Goal: Information Seeking & Learning: Learn about a topic

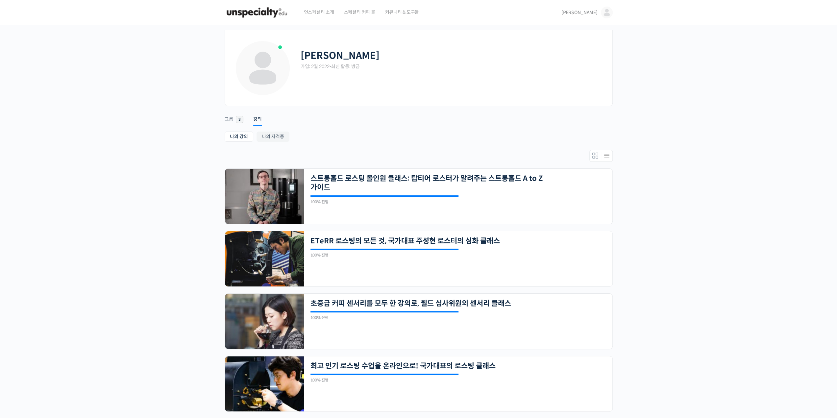
click at [191, 178] on div "김세훈 가입: 2월 2022 • 최신 활동: 방금 Remove Connection Are you sure you want to remove f…" at bounding box center [418, 232] width 837 height 415
click at [589, 15] on span "김세훈" at bounding box center [579, 13] width 36 height 6
click at [565, 111] on span "로그아웃" at bounding box center [561, 113] width 15 height 6
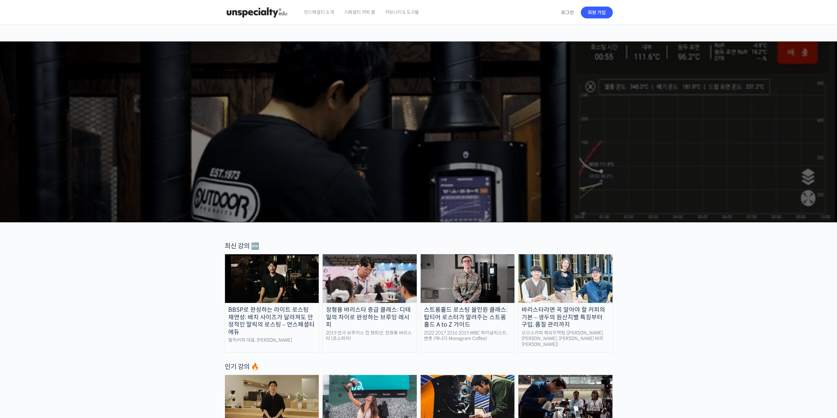
click at [550, 14] on div "언스페셜티 소개 스페셜티 커피 몰 커뮤니티 & 도구들" at bounding box center [428, 12] width 258 height 25
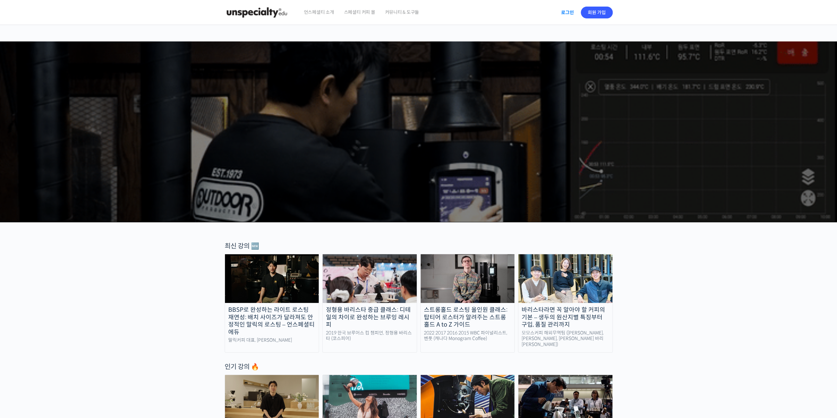
click at [568, 14] on link "로그인" at bounding box center [567, 12] width 21 height 15
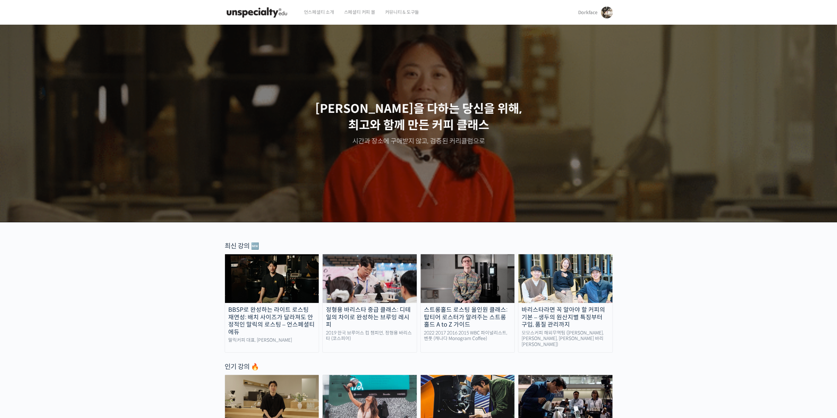
click at [590, 12] on span "Dorkface" at bounding box center [587, 13] width 19 height 6
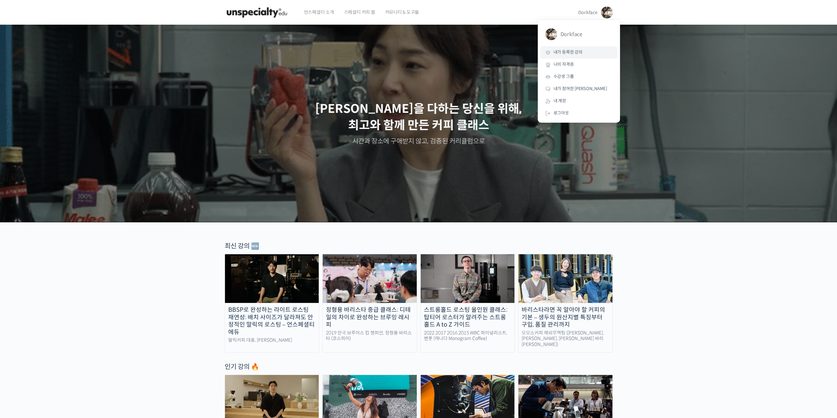
click at [580, 58] on link "내가 등록한 강의" at bounding box center [578, 52] width 77 height 12
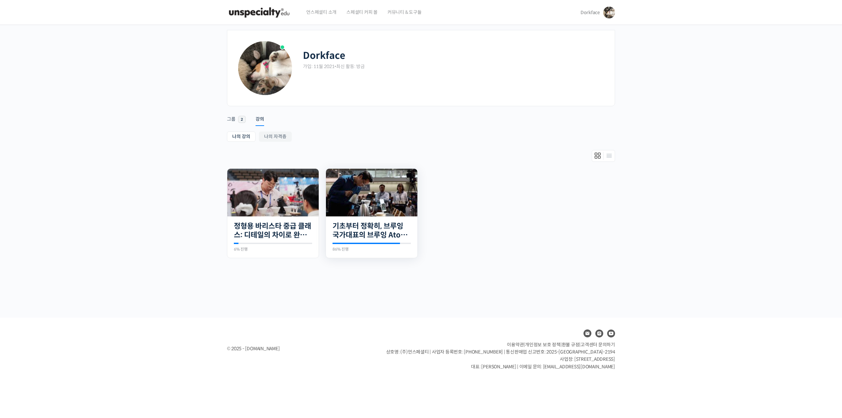
click at [403, 191] on img at bounding box center [371, 193] width 91 height 48
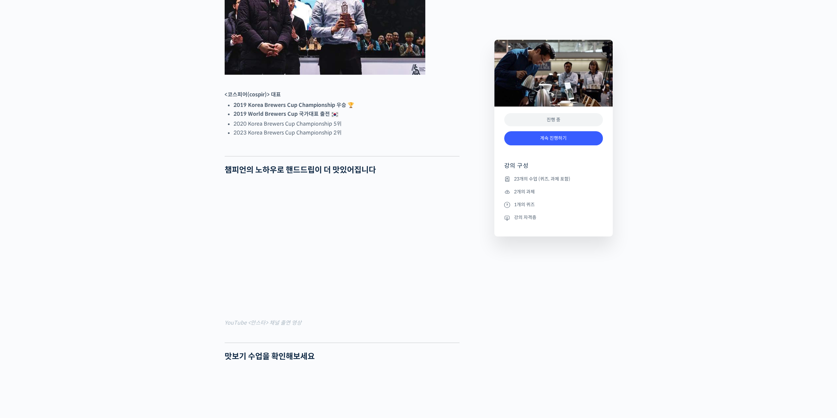
scroll to position [428, 0]
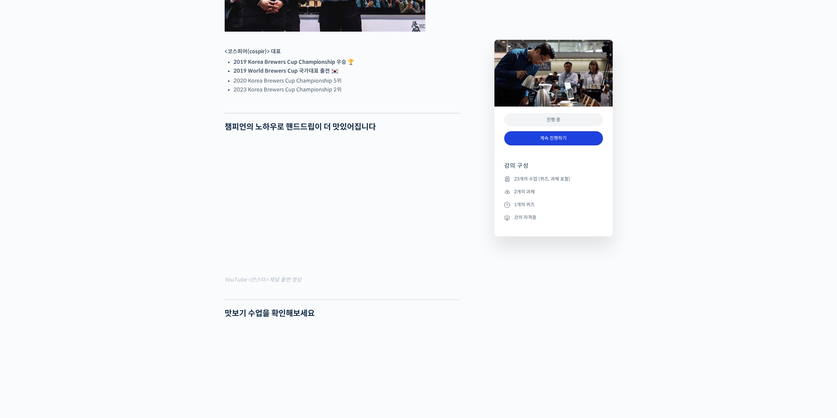
click at [544, 136] on link "계속 진행하기" at bounding box center [553, 138] width 99 height 14
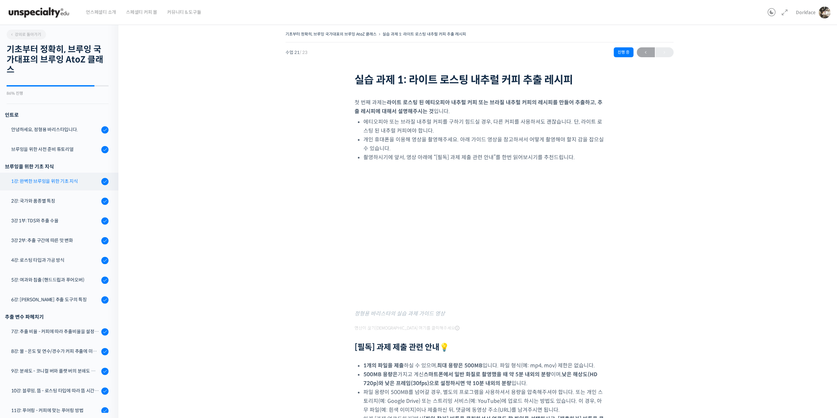
click at [64, 181] on div "1강: 완벽한 브루잉을 위한 기초 지식" at bounding box center [55, 181] width 88 height 7
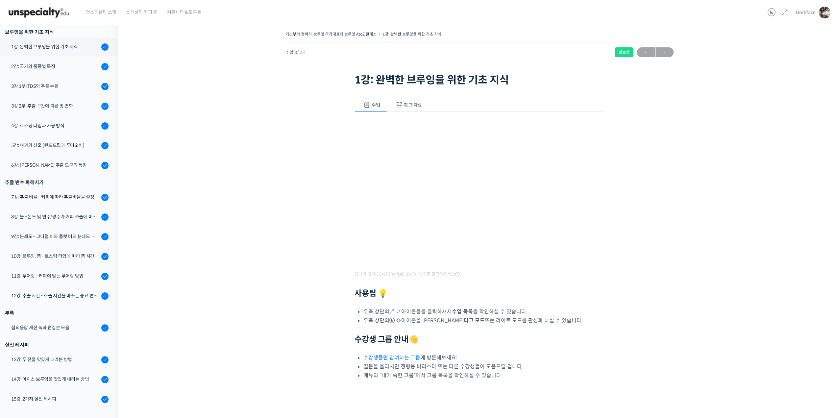
scroll to position [135, 0]
click at [61, 146] on div "5강: 여과와 침출 (핸드드립과 푸어오버)" at bounding box center [55, 144] width 88 height 7
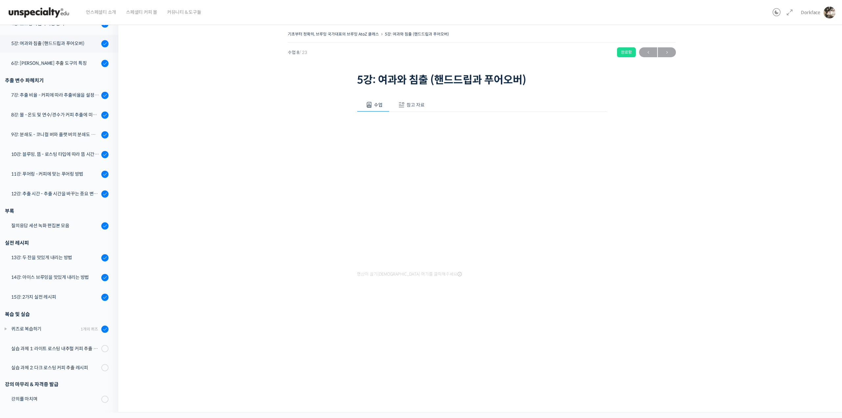
scroll to position [181, 0]
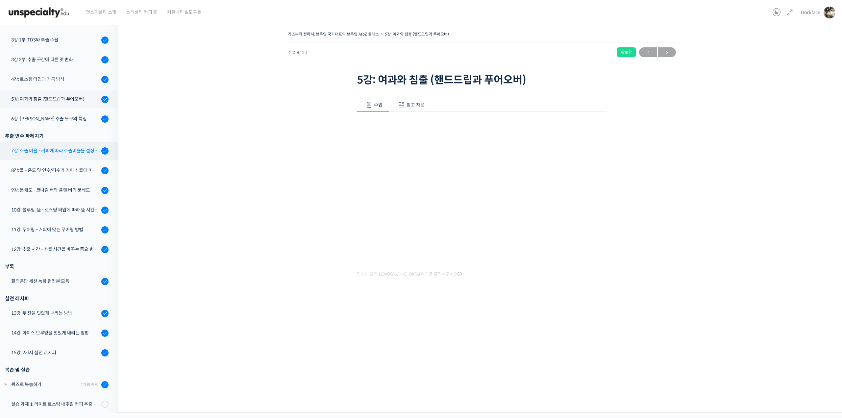
click at [67, 152] on div "7강: 추출 비율 - 커피에 따라 추출비율을 설정하는 방법" at bounding box center [55, 150] width 88 height 7
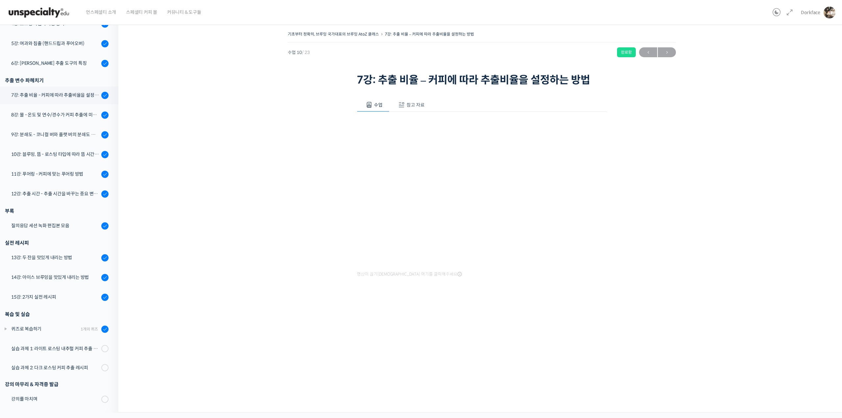
scroll to position [181, 0]
